Goal: Task Accomplishment & Management: Use online tool/utility

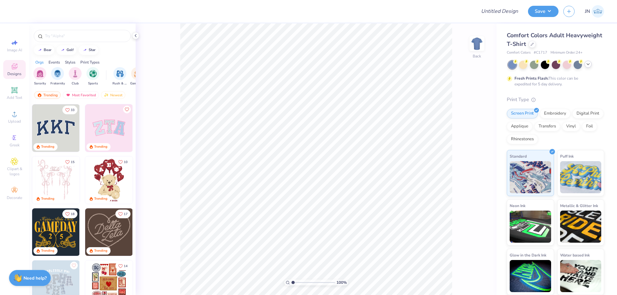
click at [590, 65] on icon at bounding box center [588, 64] width 5 height 5
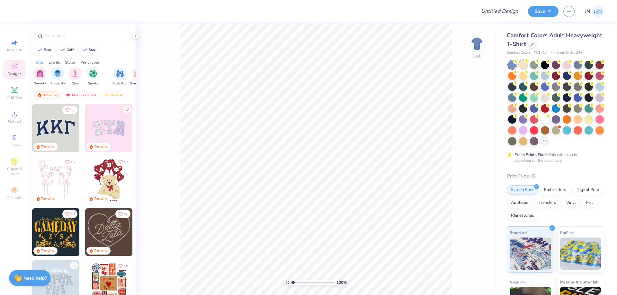
click at [526, 69] on div at bounding box center [556, 103] width 96 height 85
click at [525, 64] on div at bounding box center [523, 64] width 8 height 8
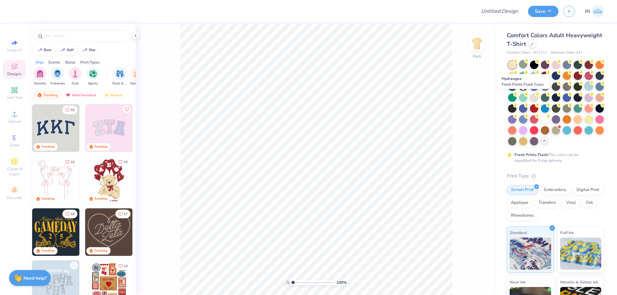
click at [585, 90] on div at bounding box center [589, 86] width 8 height 8
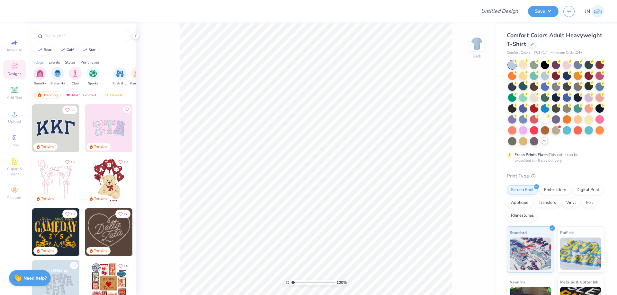
click at [528, 87] on div at bounding box center [523, 86] width 8 height 8
click at [537, 67] on div at bounding box center [534, 64] width 8 height 8
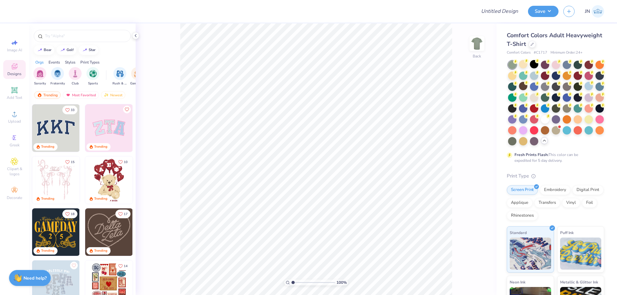
click at [573, 65] on div at bounding box center [556, 103] width 96 height 85
click at [578, 64] on div at bounding box center [578, 64] width 8 height 8
click at [517, 88] on div at bounding box center [512, 86] width 8 height 8
click at [540, 66] on div at bounding box center [556, 103] width 96 height 85
click at [549, 65] on div at bounding box center [545, 64] width 8 height 8
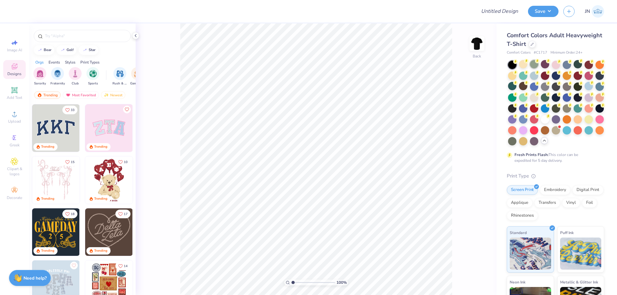
click at [536, 63] on icon at bounding box center [537, 61] width 5 height 5
click at [560, 87] on div at bounding box center [556, 86] width 8 height 8
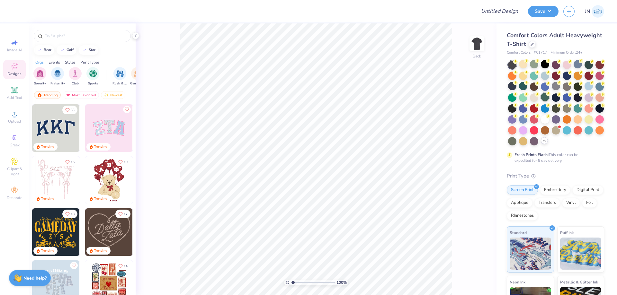
click at [549, 95] on div at bounding box center [545, 97] width 8 height 8
click at [585, 90] on div at bounding box center [589, 86] width 8 height 8
click at [518, 64] on circle at bounding box center [515, 61] width 5 height 5
click at [517, 140] on div at bounding box center [512, 141] width 8 height 8
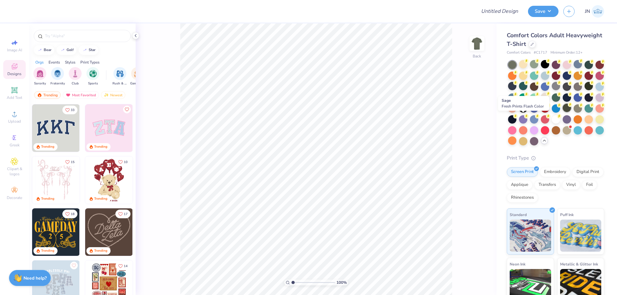
click at [563, 112] on div at bounding box center [567, 108] width 8 height 8
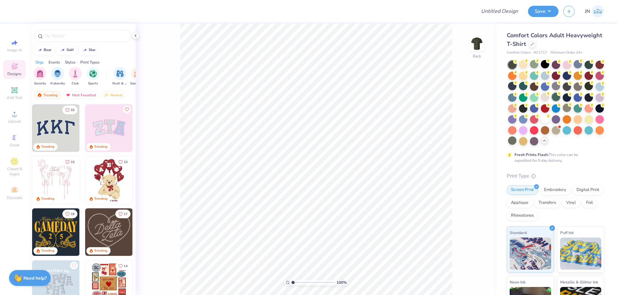
click at [560, 97] on div at bounding box center [556, 97] width 8 height 8
click at [552, 112] on div at bounding box center [556, 108] width 8 height 8
click at [517, 142] on div at bounding box center [512, 141] width 8 height 8
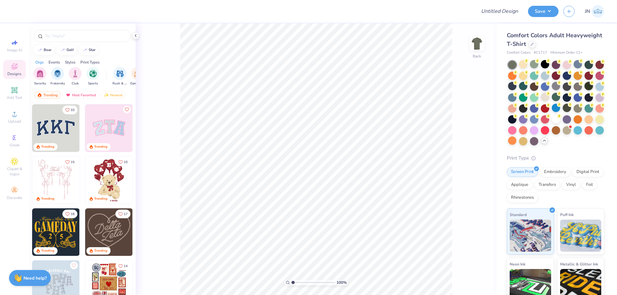
click at [585, 90] on div at bounding box center [589, 86] width 8 height 8
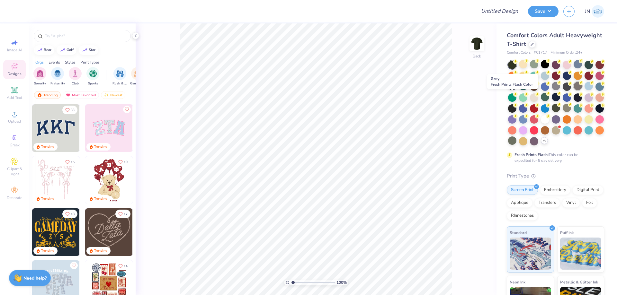
click at [574, 90] on div at bounding box center [578, 86] width 8 height 8
click at [563, 112] on div at bounding box center [567, 108] width 8 height 8
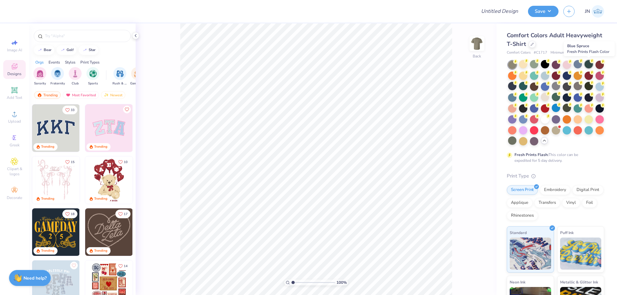
click at [590, 63] on icon at bounding box center [592, 61] width 5 height 5
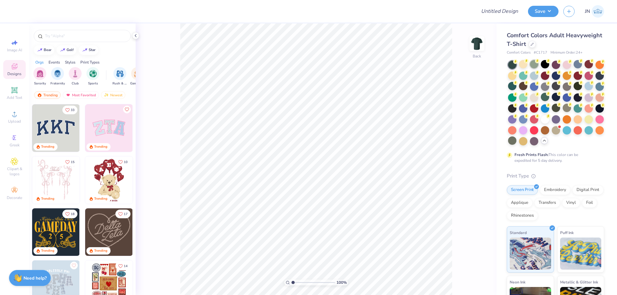
click at [535, 66] on div at bounding box center [534, 64] width 8 height 8
click at [517, 143] on div at bounding box center [512, 141] width 8 height 8
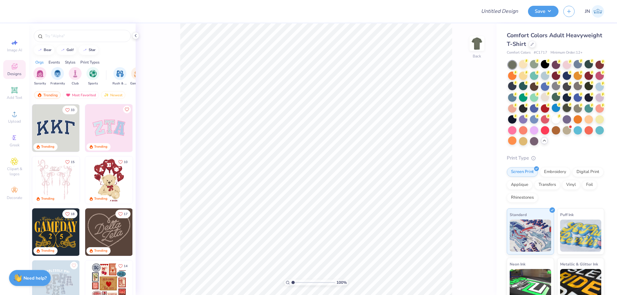
click at [563, 112] on div at bounding box center [567, 108] width 8 height 8
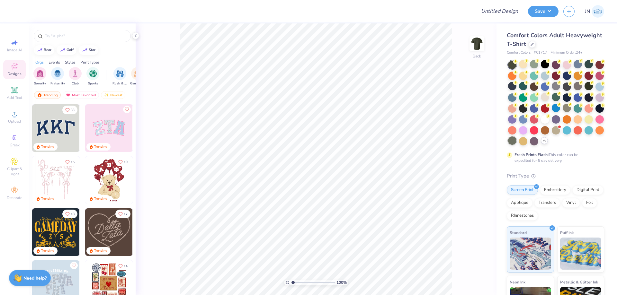
click at [517, 140] on div at bounding box center [512, 141] width 8 height 8
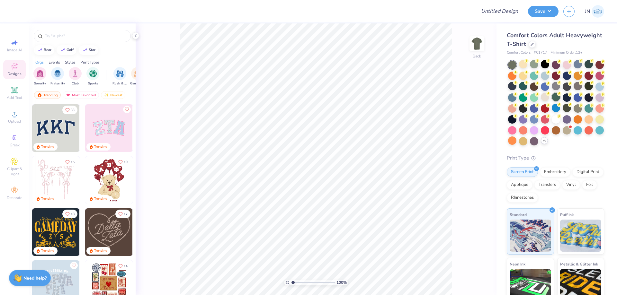
click at [560, 98] on div at bounding box center [556, 97] width 8 height 8
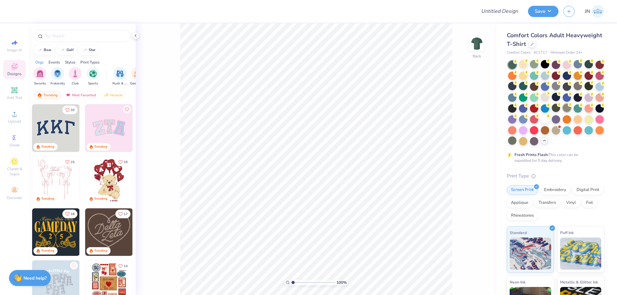
click at [563, 112] on div at bounding box center [567, 108] width 8 height 8
click at [552, 112] on div at bounding box center [556, 108] width 8 height 8
click at [517, 141] on div at bounding box center [512, 141] width 8 height 8
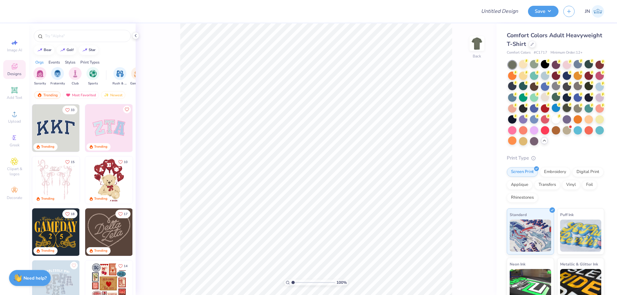
click at [563, 112] on div at bounding box center [567, 108] width 8 height 8
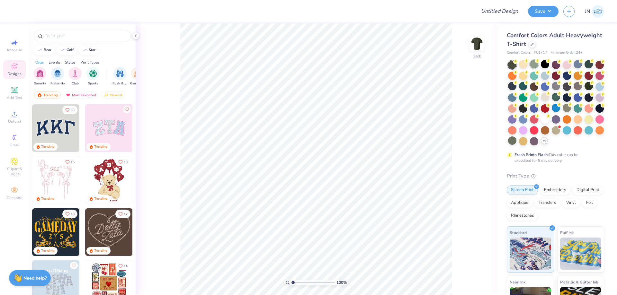
click at [518, 62] on circle at bounding box center [515, 61] width 5 height 5
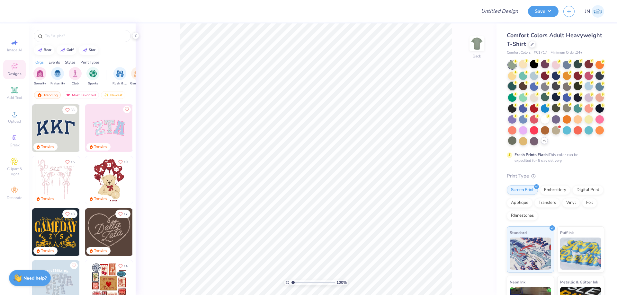
click at [517, 88] on div at bounding box center [512, 86] width 8 height 8
click at [549, 96] on div at bounding box center [545, 97] width 8 height 8
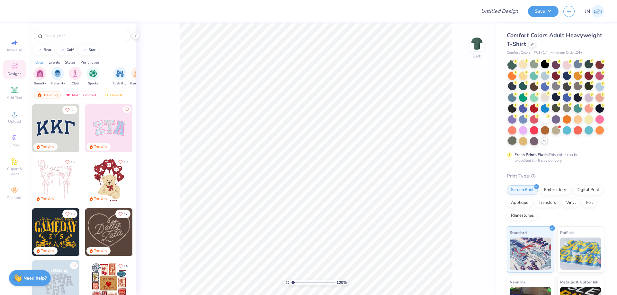
click at [517, 141] on div at bounding box center [512, 141] width 8 height 8
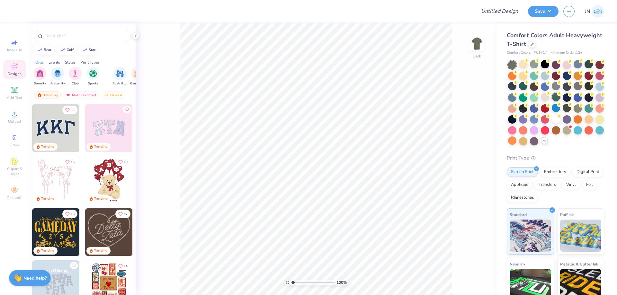
click at [560, 95] on div at bounding box center [556, 97] width 8 height 8
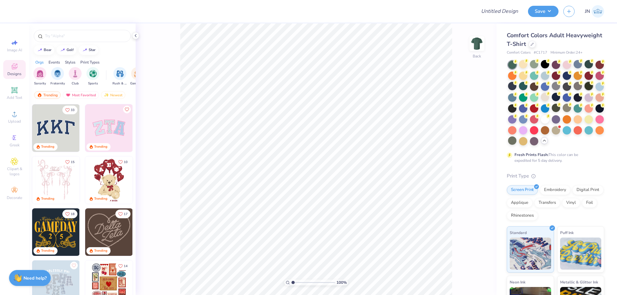
click at [585, 90] on div at bounding box center [589, 86] width 8 height 8
click at [549, 96] on div at bounding box center [545, 97] width 8 height 8
drag, startPoint x: 547, startPoint y: 53, endPoint x: 506, endPoint y: 50, distance: 40.9
click at [506, 50] on div "Comfort Colors Adult Heavyweight T-Shirt Comfort Colors # C1717 Minimum Order: …" at bounding box center [557, 197] width 121 height 349
copy div "Comfort Colors # C1717"
